Goal: Transaction & Acquisition: Obtain resource

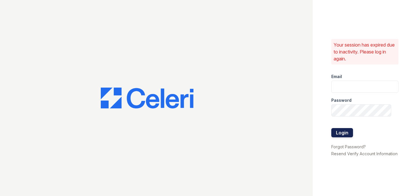
type input "bmarino@MadisonRealtyManagement.com"
click at [341, 132] on button "Login" at bounding box center [342, 132] width 22 height 9
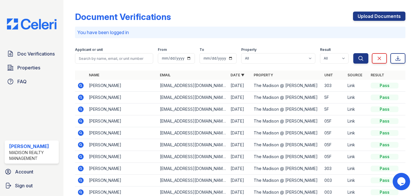
click at [81, 84] on icon at bounding box center [81, 86] width 6 height 6
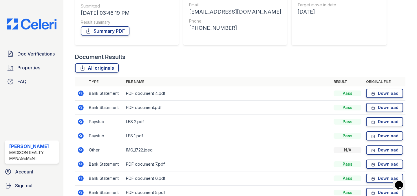
scroll to position [91, 0]
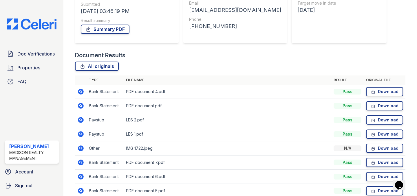
click at [81, 90] on icon at bounding box center [81, 92] width 6 height 6
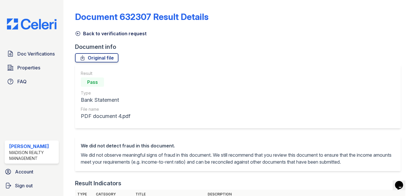
click at [387, 15] on div "Document 632307 Result Details" at bounding box center [240, 19] width 331 height 15
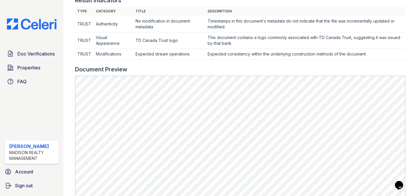
scroll to position [187, 0]
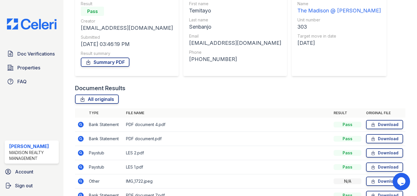
scroll to position [60, 0]
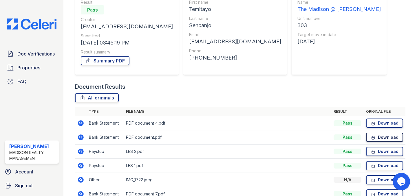
click at [384, 137] on link "Download" at bounding box center [384, 137] width 37 height 9
click at [388, 151] on link "Download" at bounding box center [384, 151] width 37 height 9
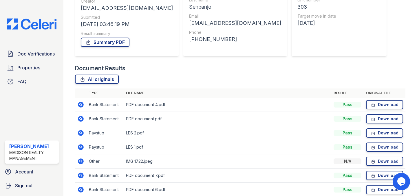
scroll to position [79, 0]
click at [382, 132] on link "Download" at bounding box center [384, 132] width 37 height 9
click at [378, 147] on link "Download" at bounding box center [384, 147] width 37 height 9
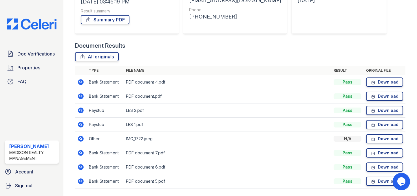
scroll to position [101, 0]
click at [380, 138] on link "Download" at bounding box center [384, 138] width 37 height 9
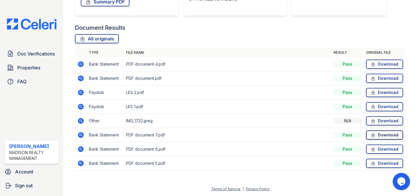
click at [380, 133] on link "Download" at bounding box center [384, 135] width 37 height 9
click at [386, 149] on link "Download" at bounding box center [384, 149] width 37 height 9
click at [383, 162] on link "Download" at bounding box center [384, 163] width 37 height 9
